Goal: Task Accomplishment & Management: Manage account settings

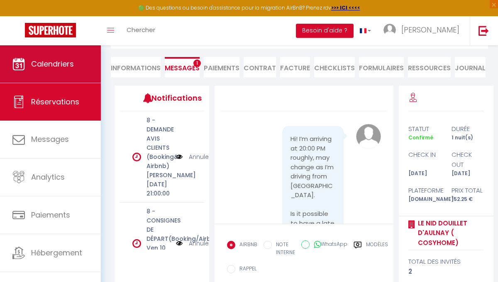
scroll to position [2585, 0]
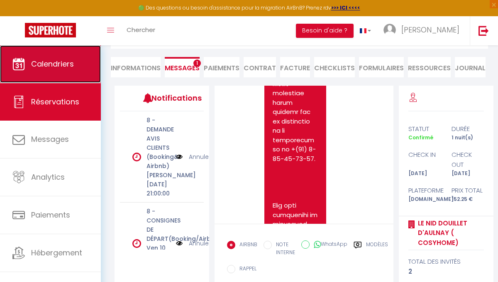
click at [51, 63] on span "Calendriers" at bounding box center [52, 64] width 43 height 10
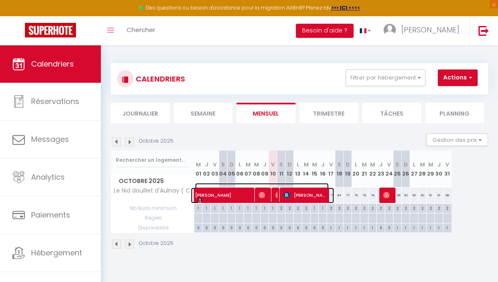
click at [328, 193] on span "Olga Romanova" at bounding box center [262, 191] width 134 height 16
select select "OK"
select select "0"
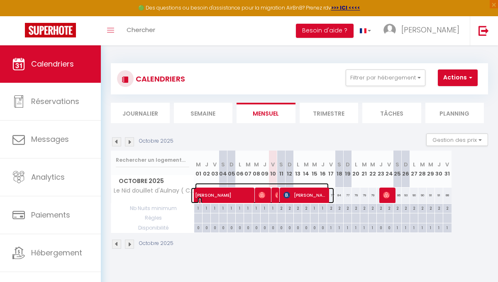
select select "1"
select select
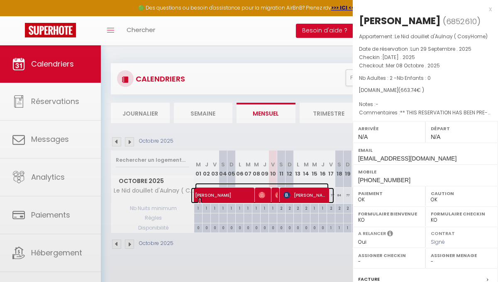
select select "49584"
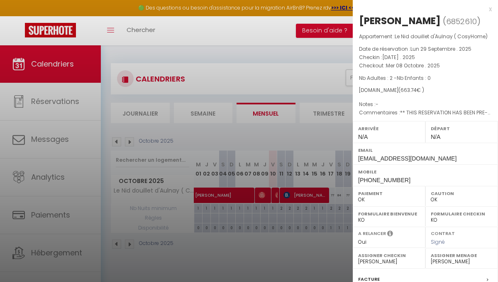
click at [298, 196] on div at bounding box center [249, 141] width 498 height 282
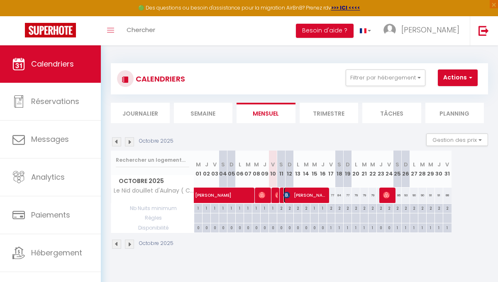
click at [306, 196] on span "Aaliyah COLDOLD" at bounding box center [306, 195] width 44 height 16
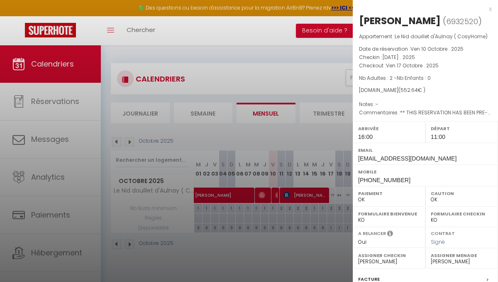
click at [370, 212] on label "Formulaire Bienvenue" at bounding box center [389, 213] width 62 height 8
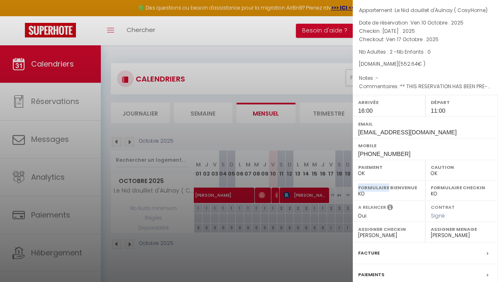
scroll to position [20, 0]
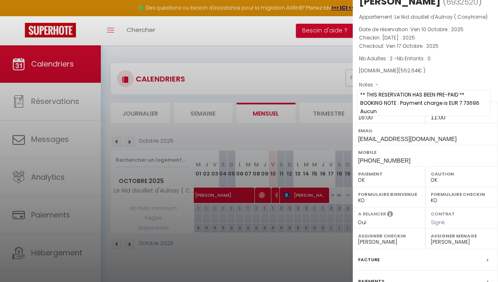
click at [417, 93] on span "** THIS RESERVATION HAS BEEN PRE-PAID ** BOOKING NOTE : Payment charge is EUR 7…" at bounding box center [424, 103] width 134 height 26
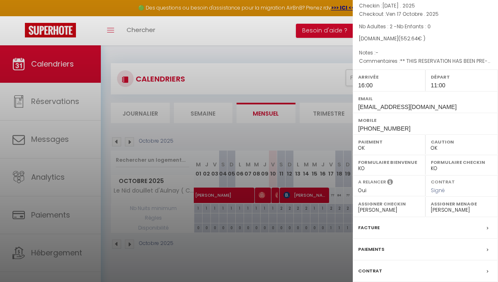
scroll to position [0, 0]
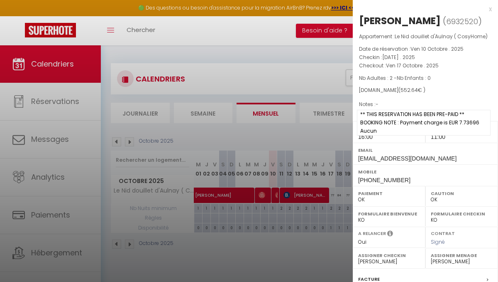
click at [396, 115] on span "** THIS RESERVATION HAS BEEN PRE-PAID ** BOOKING NOTE : Payment charge is EUR 7…" at bounding box center [424, 123] width 134 height 26
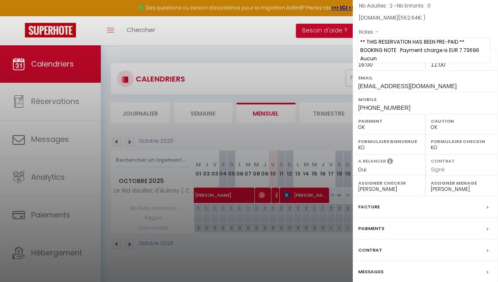
scroll to position [105, 0]
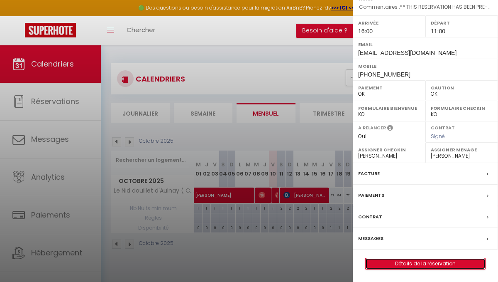
click at [385, 268] on link "Détails de la réservation" at bounding box center [426, 263] width 120 height 11
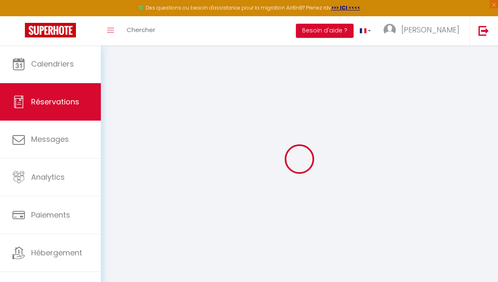
type input "[PERSON_NAME]"
type input "COLDOLD"
type input "[EMAIL_ADDRESS][DOMAIN_NAME]"
type input "aaliyahcoldold@yahoo.com"
type input "[PHONE_NUMBER]"
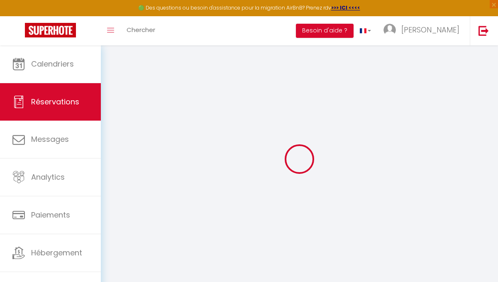
type input "[PHONE_NUMBER]"
type input "[STREET_ADDRESS][PERSON_NAME][PERSON_NAME]"
type input "[PERSON_NAME]-en-[GEOGRAPHIC_DATA]"
select select "FR"
type input "93.95"
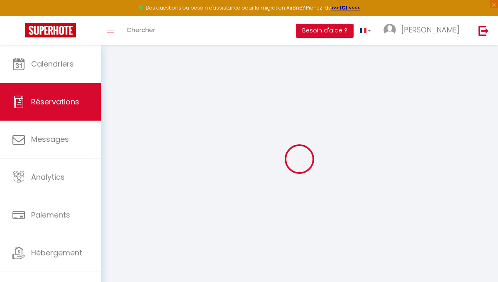
type input "7.74"
select select "72721"
select select "1"
select select
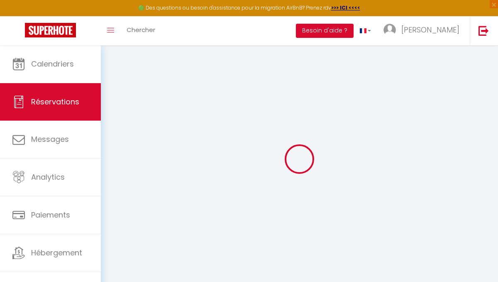
type input "2"
select select "12"
select select "15"
type input "497.64"
checkbox input "false"
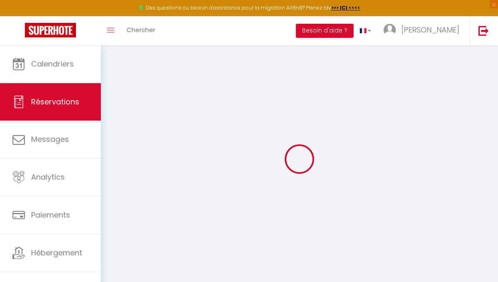
type input "0"
select select "2"
type input "40"
type input "0"
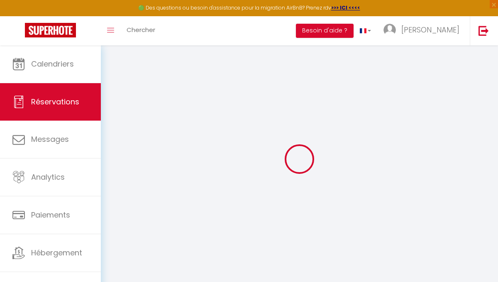
select select
checkbox input "false"
select select
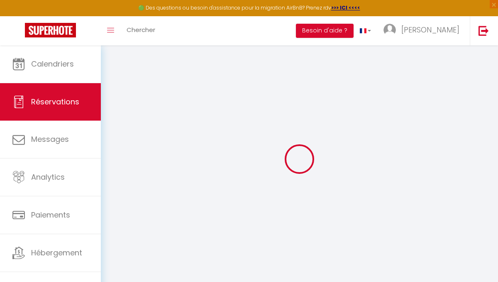
checkbox input "false"
select select
checkbox input "false"
select select
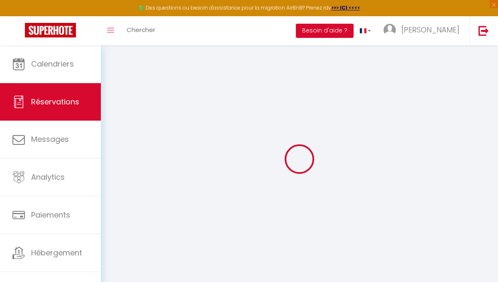
select select
checkbox input "false"
type textarea "** THIS RESERVATION HAS BEEN PRE-PAID ** BOOKING NOTE : Payment charge is EUR 7…"
type input "55"
select select
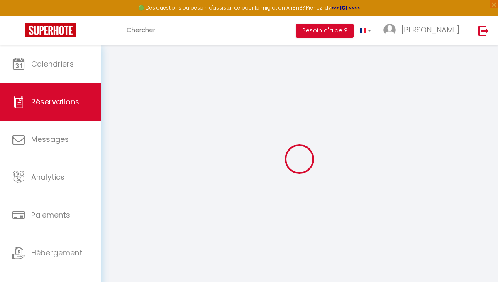
select select
checkbox input "false"
select select "16:00"
select select "11:00"
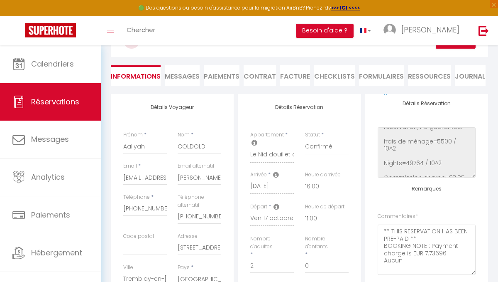
scroll to position [55, 0]
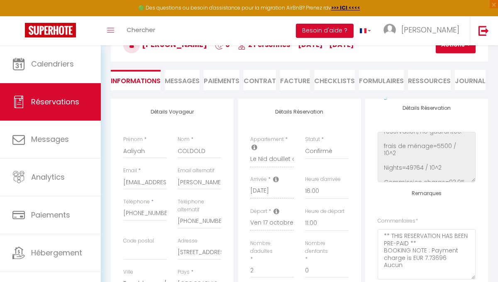
click at [337, 80] on li "CHECKLISTS" at bounding box center [334, 80] width 41 height 20
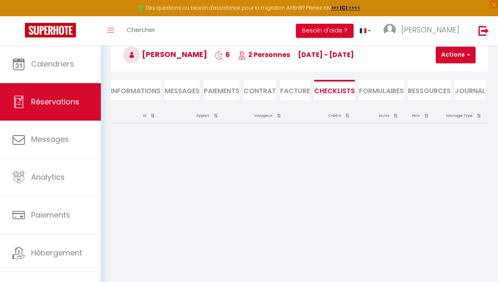
click at [379, 92] on li "FORMULAIRES" at bounding box center [381, 90] width 45 height 20
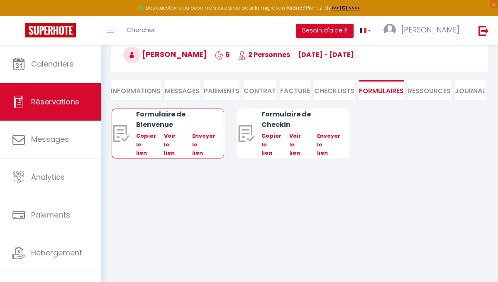
click at [169, 122] on div "Formulaire de Bienvenue" at bounding box center [172, 119] width 73 height 21
click at [123, 132] on img at bounding box center [121, 133] width 17 height 17
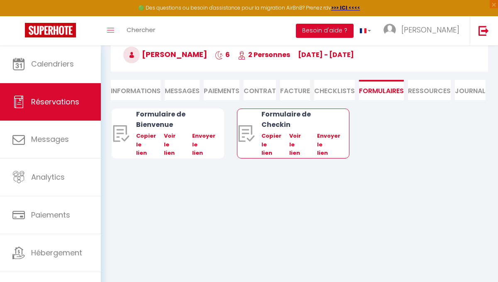
click at [278, 121] on div "Formulaire de Checkin" at bounding box center [298, 119] width 73 height 21
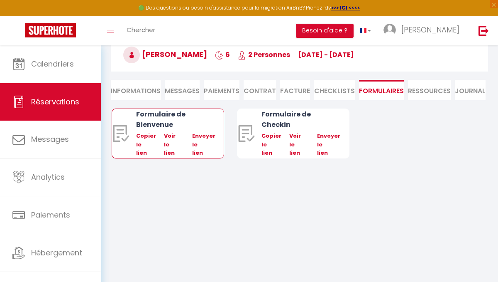
click at [123, 137] on img at bounding box center [121, 133] width 17 height 17
click at [142, 122] on div "Formulaire de Bienvenue" at bounding box center [172, 119] width 73 height 21
click at [257, 89] on li "Contrat" at bounding box center [260, 90] width 32 height 20
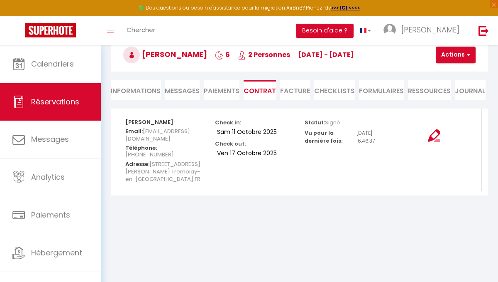
click at [441, 138] on div at bounding box center [434, 130] width 78 height 23
click at [436, 133] on img at bounding box center [434, 135] width 12 height 12
click at [225, 93] on li "Paiements" at bounding box center [222, 90] width 36 height 20
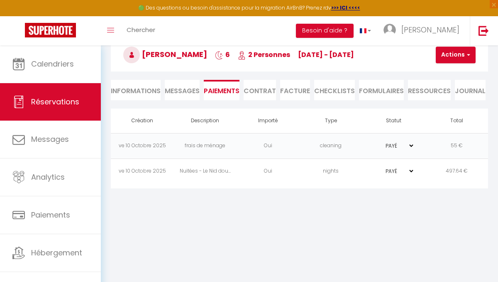
click at [200, 91] on span "Messages" at bounding box center [182, 91] width 35 height 10
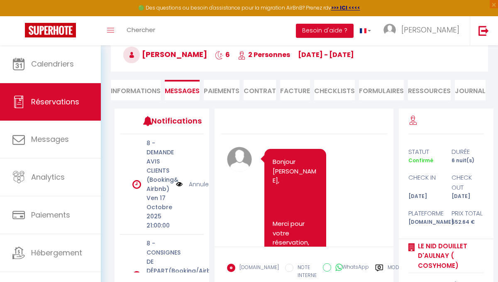
click at [149, 88] on li "Informations" at bounding box center [136, 90] width 50 height 20
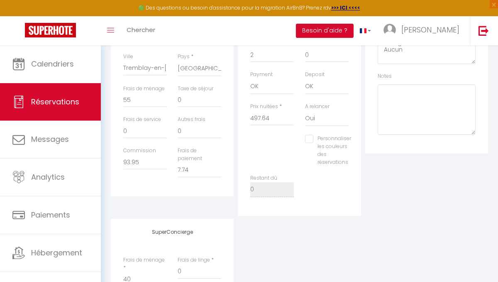
scroll to position [272, 0]
checkbox input "false"
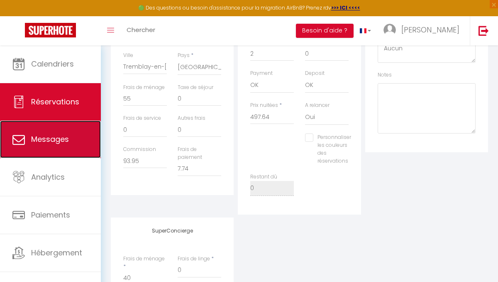
click at [53, 136] on span "Messages" at bounding box center [50, 139] width 38 height 10
select select "message"
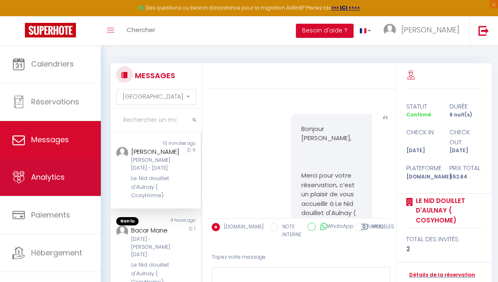
scroll to position [4059, 0]
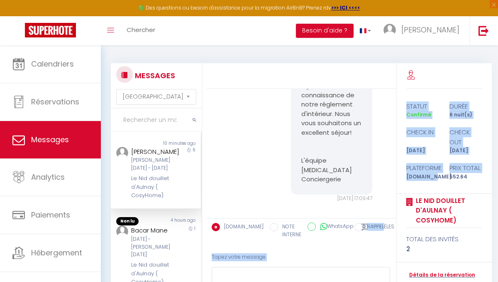
drag, startPoint x: 432, startPoint y: 174, endPoint x: 373, endPoint y: 227, distance: 78.5
click at [376, 226] on div "Bonjour Aaliyah, Merci pour votre réservation, c’est un plaisir de vous accueil…" at bounding box center [351, 196] width 291 height 266
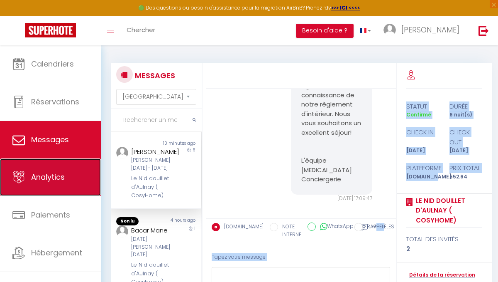
click at [47, 180] on span "Analytics" at bounding box center [48, 176] width 34 height 10
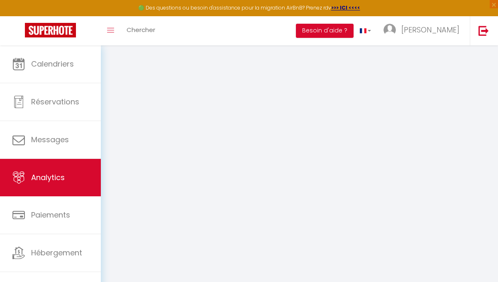
select select "2025"
select select "10"
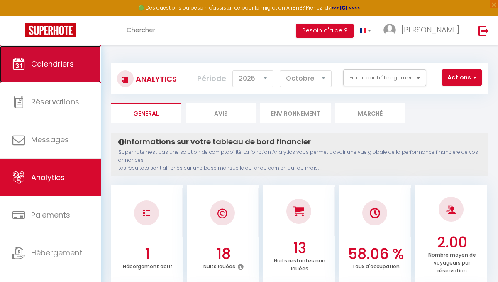
click at [51, 66] on span "Calendriers" at bounding box center [52, 64] width 43 height 10
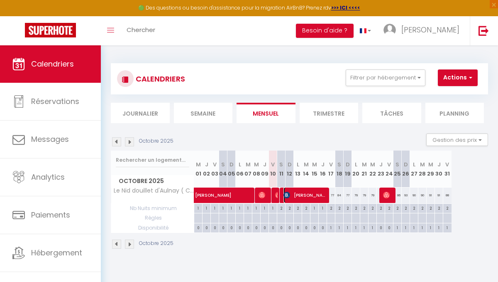
click at [318, 193] on span "Aaliyah COLDOLD" at bounding box center [306, 195] width 44 height 16
select select "OK"
select select "1"
select select "0"
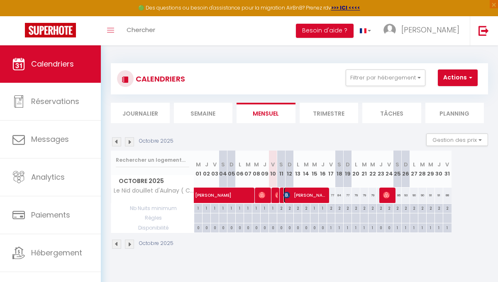
select select "1"
select select
select select "49584"
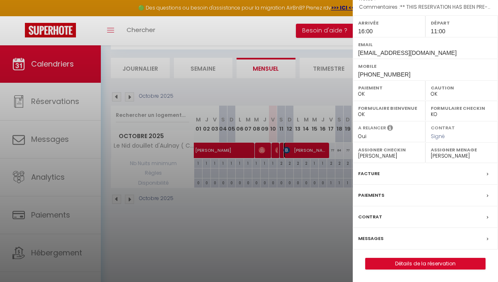
scroll to position [45, 0]
click at [370, 235] on label "Messages" at bounding box center [370, 238] width 25 height 9
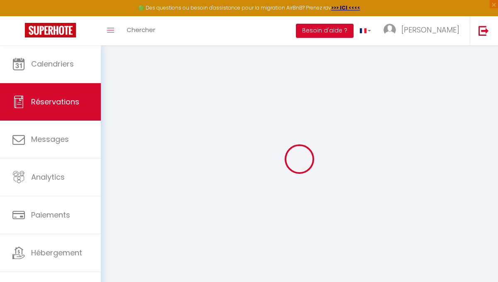
select select
checkbox input "false"
select select
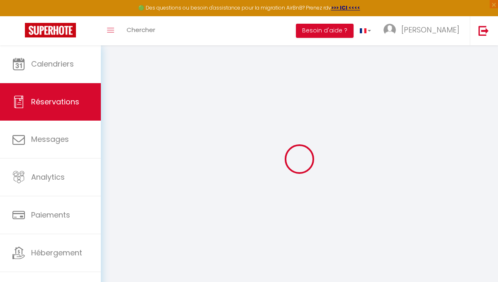
checkbox input "false"
select select
checkbox input "false"
type textarea "** THIS RESERVATION HAS BEEN PRE-PAID ** BOOKING NOTE : Payment charge is EUR 7…"
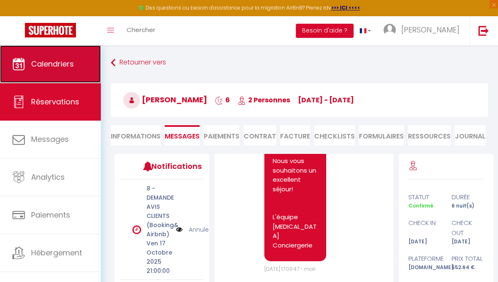
click at [64, 60] on span "Calendriers" at bounding box center [52, 64] width 43 height 10
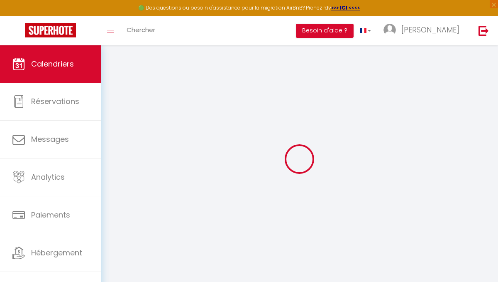
select select
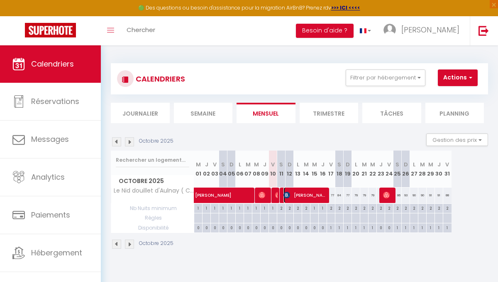
click at [316, 196] on span "Aaliyah COLDOLD" at bounding box center [306, 195] width 44 height 16
select select "OK"
select select "1"
select select "0"
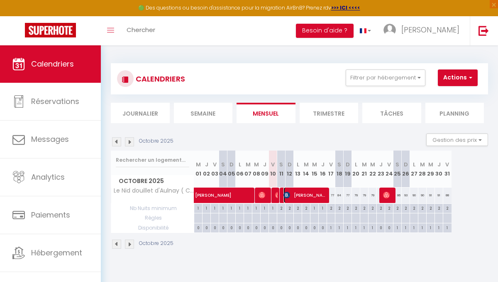
select select "1"
select select
select select "49584"
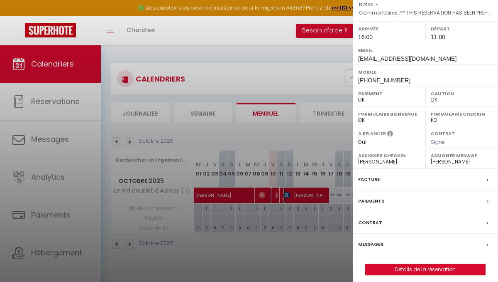
scroll to position [105, 0]
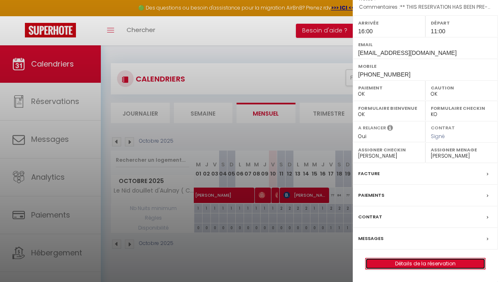
click at [374, 262] on link "Détails de la réservation" at bounding box center [426, 263] width 120 height 11
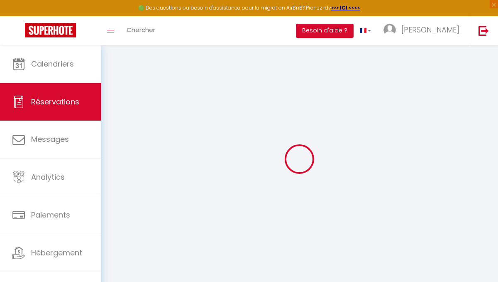
type input "[PERSON_NAME]"
type input "COLDOLD"
type input "[EMAIL_ADDRESS][DOMAIN_NAME]"
type input "aaliyahcoldold@yahoo.com"
type input "[PHONE_NUMBER]"
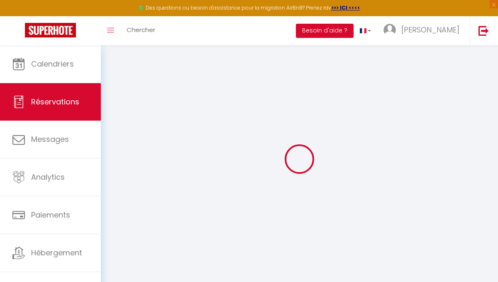
type input "[PHONE_NUMBER]"
type input "[STREET_ADDRESS][PERSON_NAME][PERSON_NAME]"
type input "[PERSON_NAME]-en-[GEOGRAPHIC_DATA]"
select select "FR"
type input "93.95"
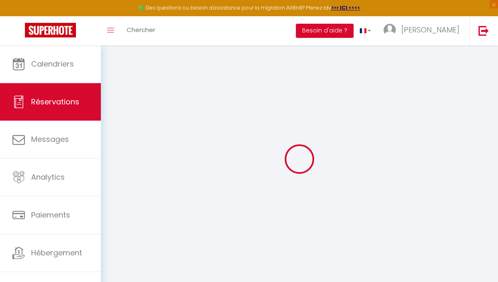
type input "7.74"
select select "72721"
select select "1"
select select
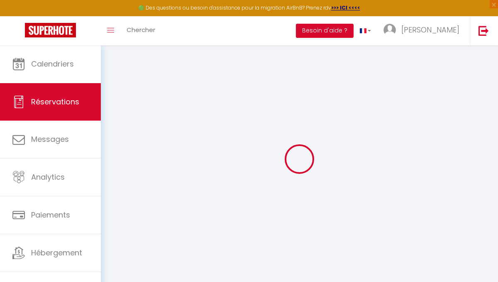
type input "2"
select select "12"
select select "15"
type input "497.64"
checkbox input "false"
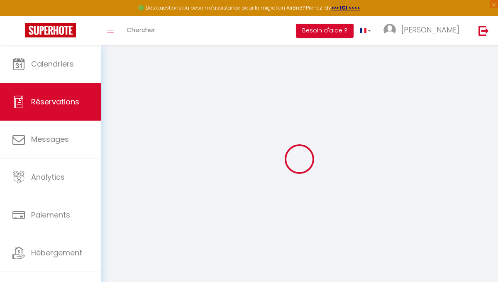
type input "0"
select select "2"
type input "40"
type input "0"
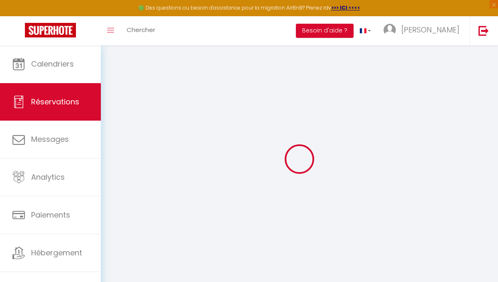
select select
checkbox input "false"
select select
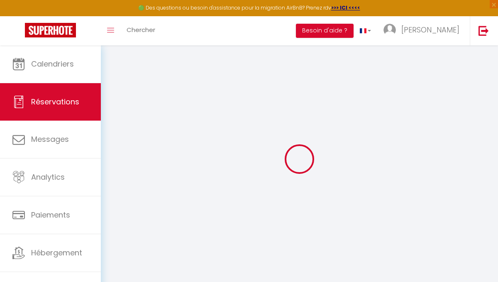
checkbox input "false"
select select
checkbox input "false"
type textarea "** THIS RESERVATION HAS BEEN PRE-PAID ** BOOKING NOTE : Payment charge is EUR 7…"
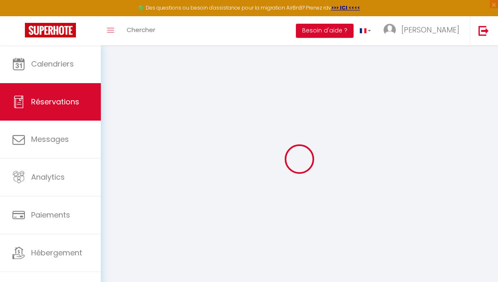
type input "55"
select select
checkbox input "false"
select select "16:00"
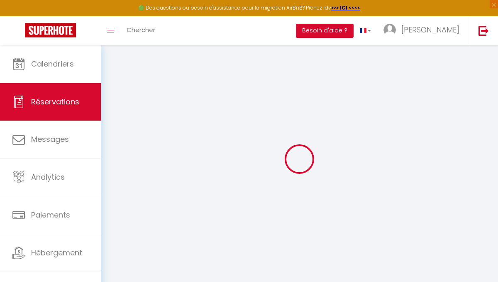
select select "11:00"
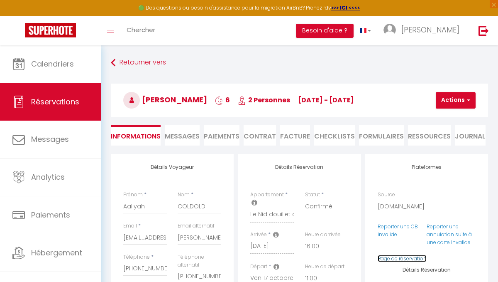
click at [393, 258] on link "Page de réservation" at bounding box center [402, 258] width 49 height 7
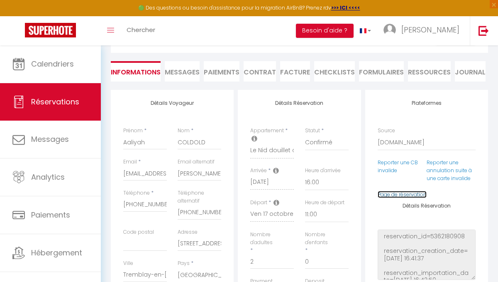
scroll to position [73, 0]
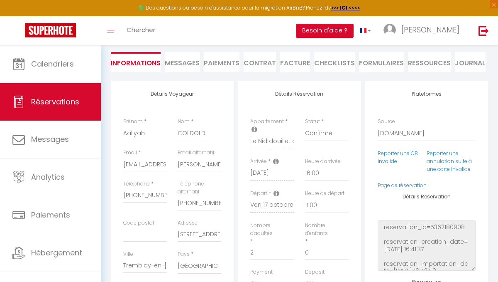
click at [189, 60] on span "Messages" at bounding box center [182, 63] width 35 height 10
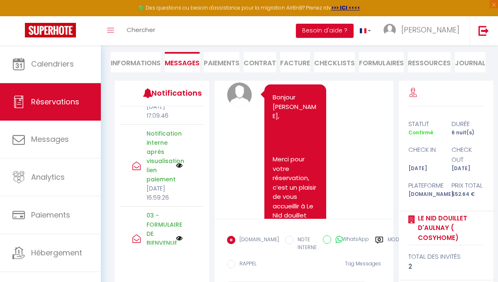
scroll to position [402, 0]
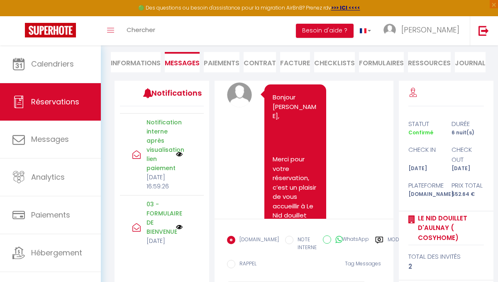
click at [213, 60] on li "Paiements" at bounding box center [222, 62] width 36 height 20
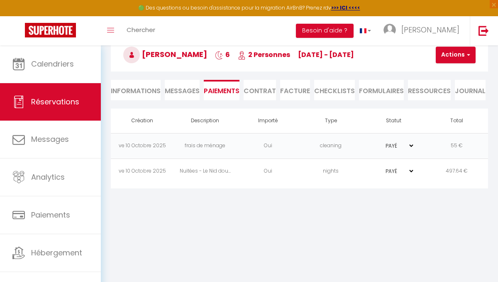
scroll to position [45, 0]
click at [259, 90] on li "Contrat" at bounding box center [260, 90] width 32 height 20
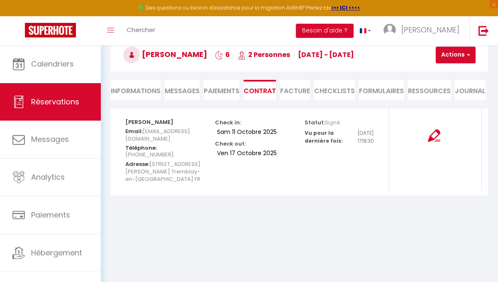
click at [286, 93] on li "Facture" at bounding box center [295, 90] width 30 height 20
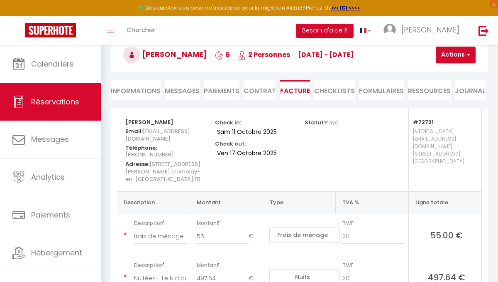
scroll to position [73, 0]
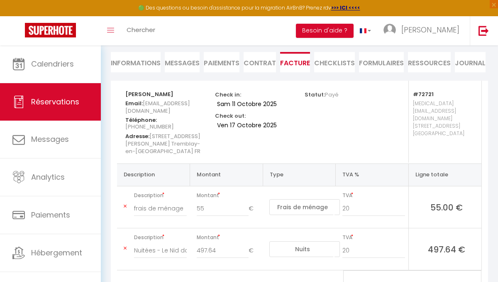
click at [328, 57] on li "CHECKLISTS" at bounding box center [334, 62] width 41 height 20
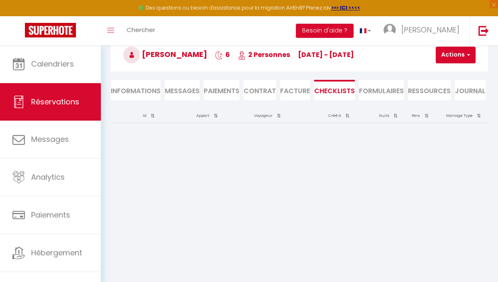
click at [370, 95] on li "FORMULAIRES" at bounding box center [381, 90] width 45 height 20
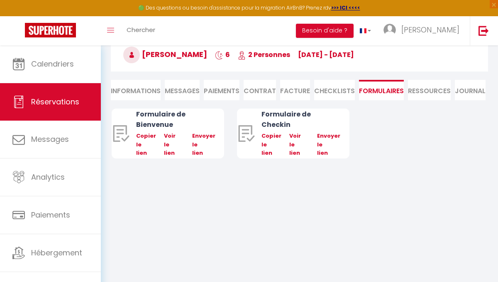
click at [425, 89] on li "Ressources" at bounding box center [429, 90] width 43 height 20
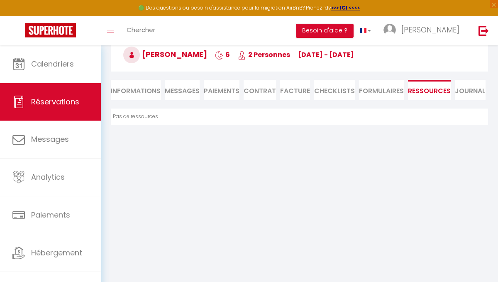
click at [473, 93] on li "Journal" at bounding box center [470, 90] width 31 height 20
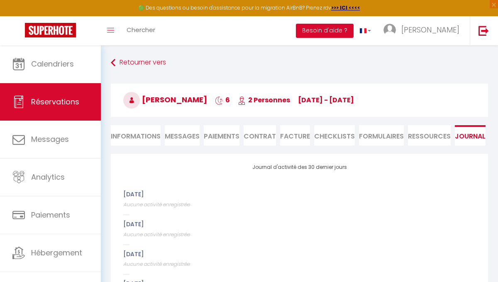
scroll to position [0, 1]
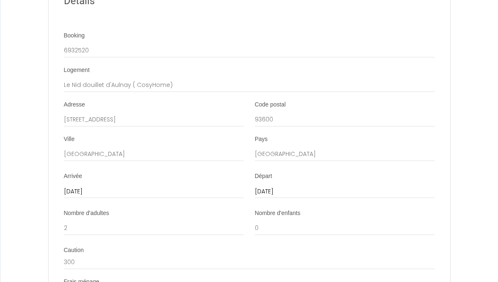
scroll to position [874, 0]
